Goal: Task Accomplishment & Management: Use online tool/utility

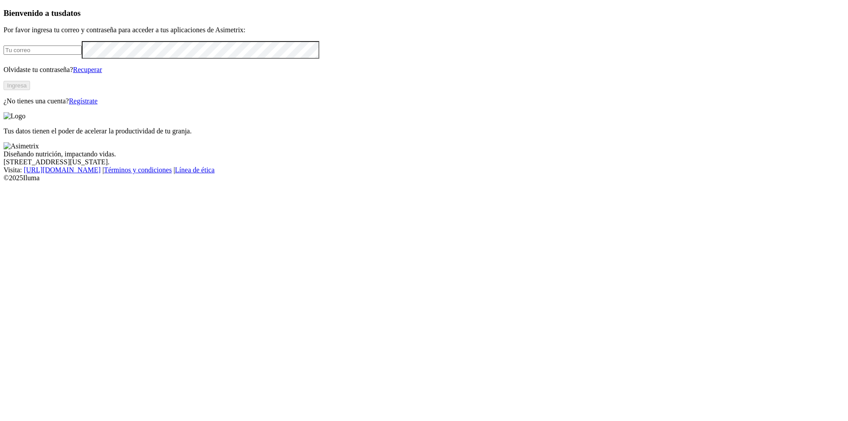
type input "[PERSON_NAME][EMAIL_ADDRESS][PERSON_NAME][DOMAIN_NAME]"
click at [30, 90] on button "Ingresa" at bounding box center [17, 85] width 27 height 9
